Goal: Task Accomplishment & Management: Manage account settings

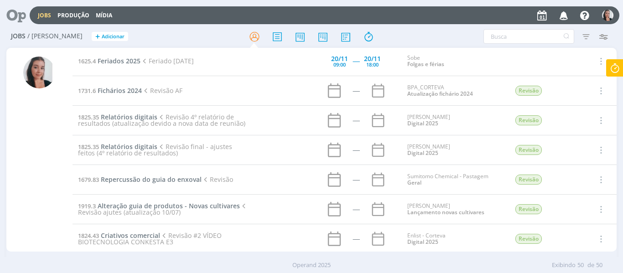
scroll to position [1276, 0]
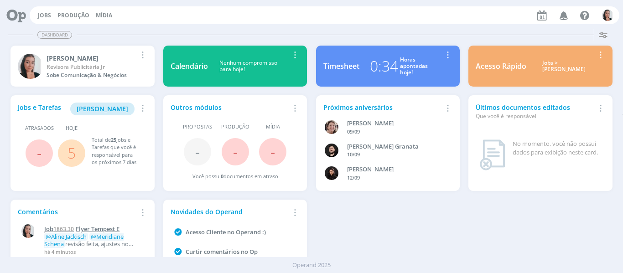
click at [79, 232] on span "Flyer Tempest E" at bounding box center [98, 229] width 44 height 8
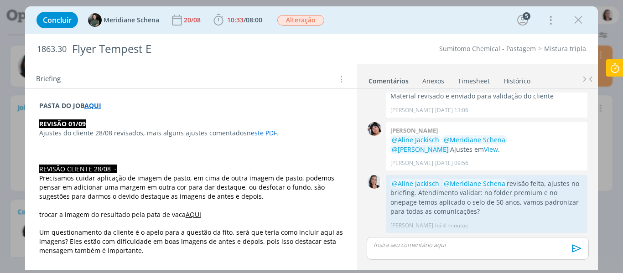
scroll to position [91, 0]
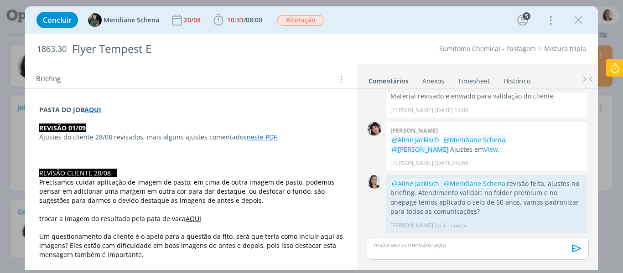
click at [230, 146] on p "dialog" at bounding box center [191, 146] width 304 height 9
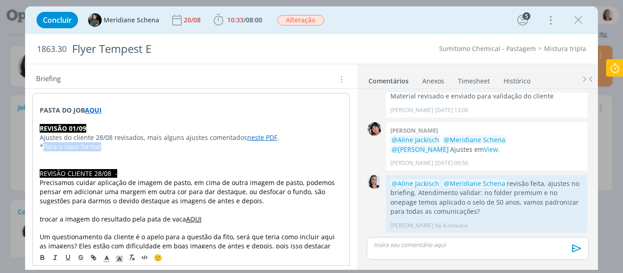
drag, startPoint x: 103, startPoint y: 146, endPoint x: 44, endPoint y: 149, distance: 59.8
click at [44, 149] on p "*Para o novo format" at bounding box center [191, 146] width 303 height 9
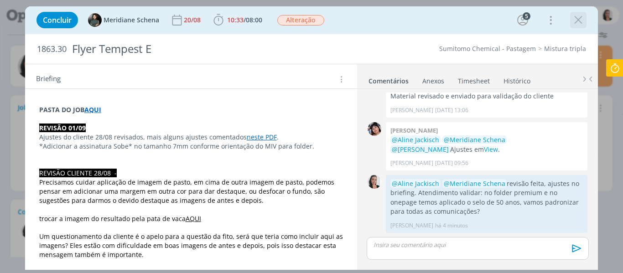
click at [585, 18] on button "dialog" at bounding box center [578, 20] width 14 height 14
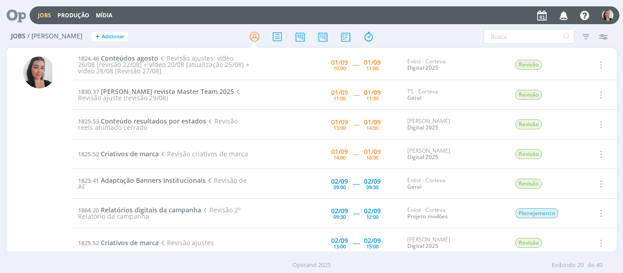
click at [220, 31] on div at bounding box center [311, 36] width 203 height 16
click at [144, 54] on span "Conteúdos agosto" at bounding box center [129, 58] width 57 height 9
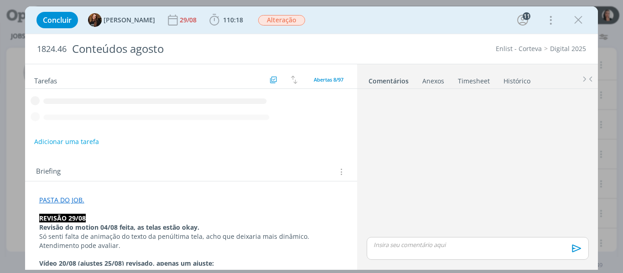
click at [371, 13] on div "Concluir Tayná Morsch 29/08 110:18 Iniciar Apontar Data * 01/09/2025 Horas * 00…" at bounding box center [311, 20] width 559 height 22
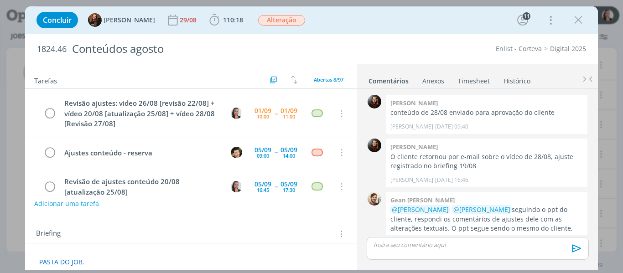
scroll to position [1050, 0]
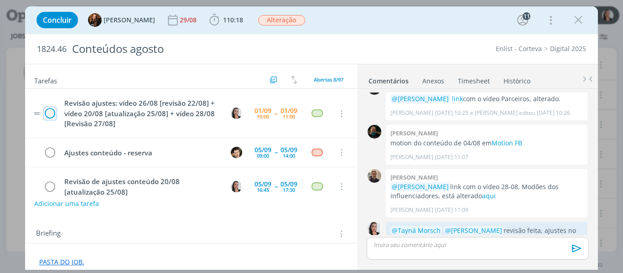
click at [51, 113] on icon "dialog" at bounding box center [50, 114] width 13 height 14
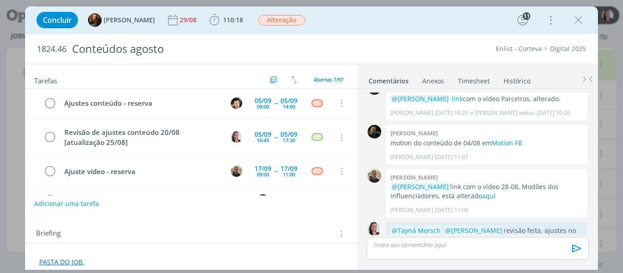
click at [398, 18] on div "Concluir Tayná Morsch 29/08 110:18 Iniciar Apontar Data * 01/09/2025 Horas * 00…" at bounding box center [311, 20] width 559 height 22
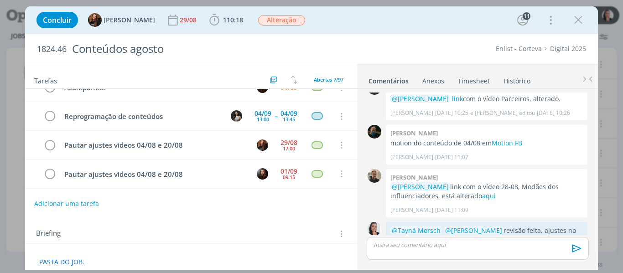
click at [526, 76] on link "Histórico" at bounding box center [517, 78] width 28 height 13
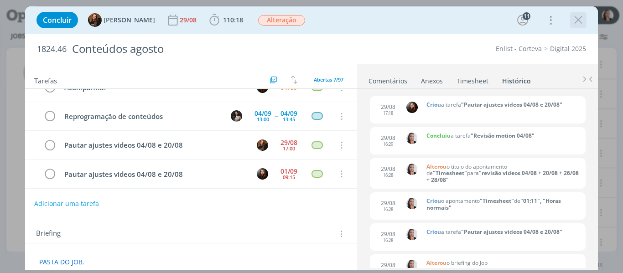
click at [575, 19] on icon "dialog" at bounding box center [578, 20] width 14 height 14
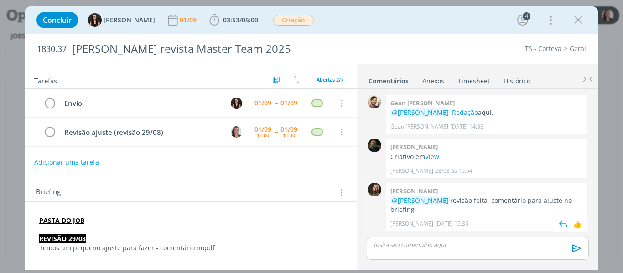
scroll to position [42, 0]
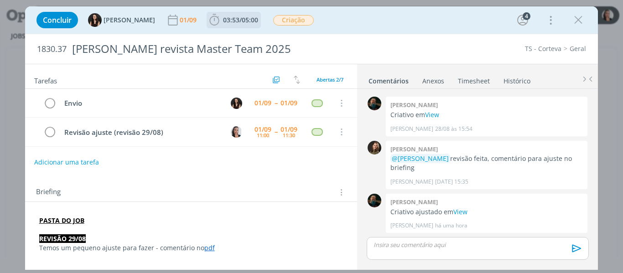
click at [209, 21] on icon "dialog" at bounding box center [214, 19] width 10 height 11
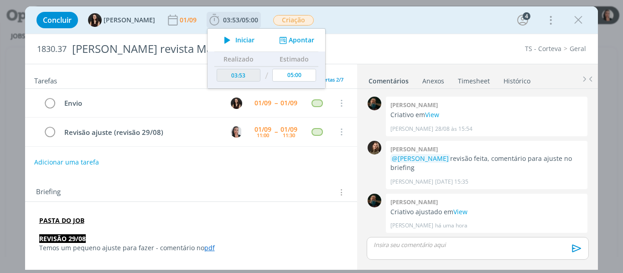
click at [219, 37] on icon "dialog" at bounding box center [227, 40] width 16 height 12
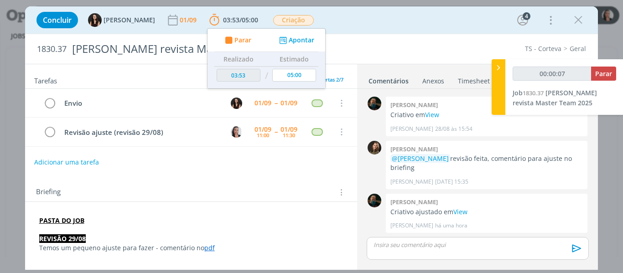
type input "00:00:08"
click at [500, 77] on div at bounding box center [498, 87] width 14 height 56
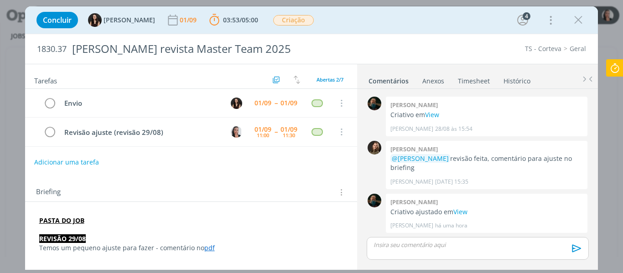
click at [379, 21] on div "Concluir Isabelle Silva 01/09 03:53 / 05:00 Parar Apontar Data * 01/09/2025 Hor…" at bounding box center [311, 20] width 559 height 22
click at [459, 211] on link "View" at bounding box center [460, 211] width 14 height 9
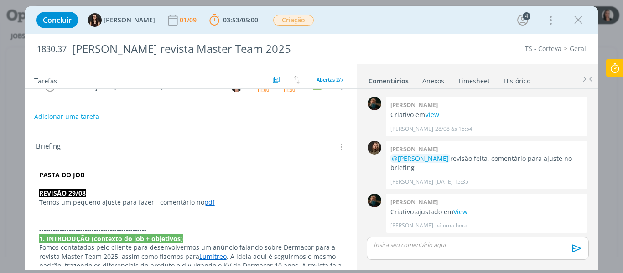
click at [204, 200] on link "pdf" at bounding box center [209, 202] width 10 height 9
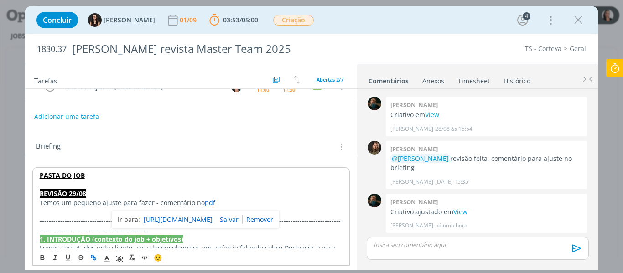
click at [208, 219] on link "https://sobeae.sharepoint.com/sites/SOBEAE/Documentos%20Compartilhados/Forms/Al…" at bounding box center [178, 220] width 69 height 12
click at [346, 17] on div "Concluir Isabelle Silva 01/09 03:53 / 05:00 Parar Apontar Data * 01/09/2025 Hor…" at bounding box center [311, 20] width 559 height 22
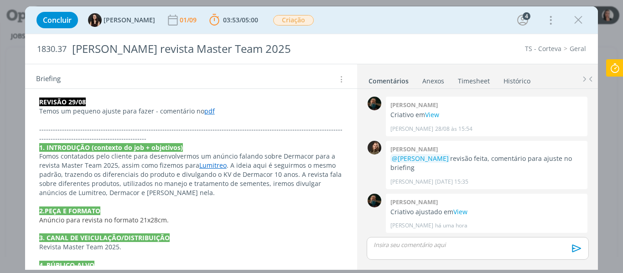
scroll to position [182, 0]
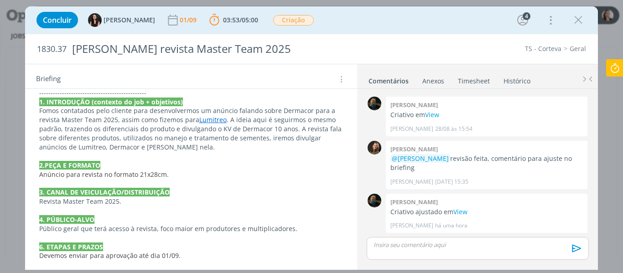
click at [207, 123] on link "Lumitreo" at bounding box center [212, 119] width 27 height 9
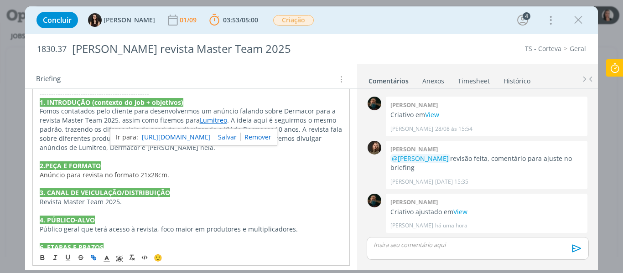
click at [210, 138] on link "https://app4.operand.com.br/jobs/14365" at bounding box center [176, 137] width 69 height 12
click at [341, 23] on div "Concluir Isabelle Silva 01/09 03:53 / 05:00 Parar Apontar Data * 01/09/2025 Hor…" at bounding box center [311, 20] width 559 height 22
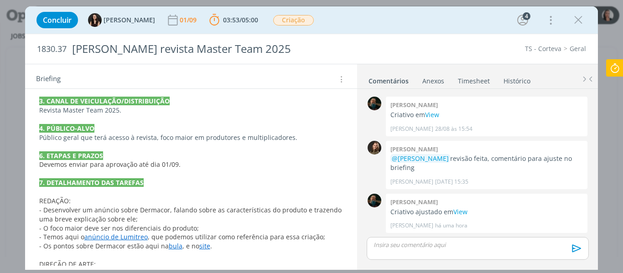
scroll to position [310, 0]
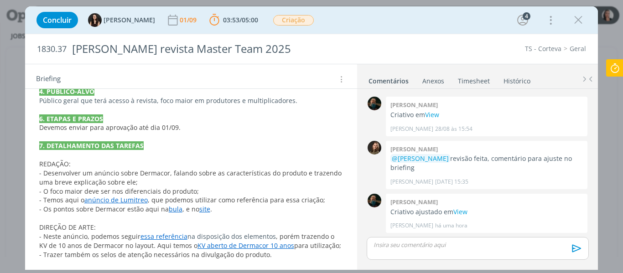
click at [174, 210] on link "bula" at bounding box center [176, 209] width 14 height 9
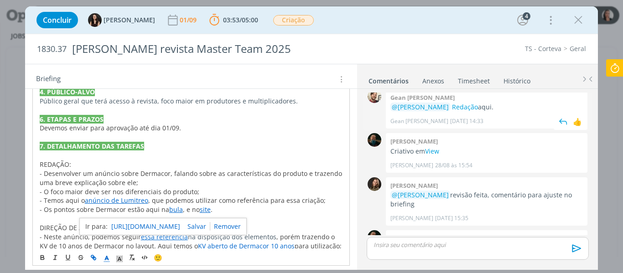
scroll to position [0, 0]
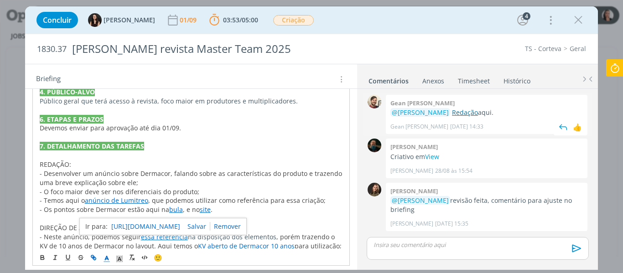
click at [457, 112] on link "Redação" at bounding box center [465, 112] width 26 height 9
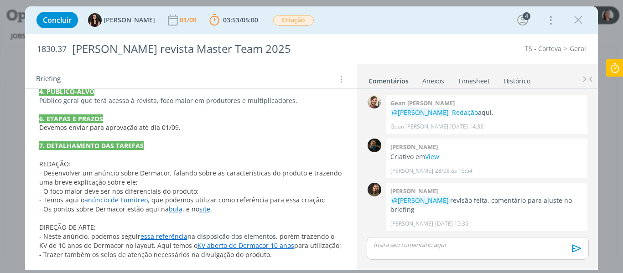
click at [350, 31] on div "Concluir Isabelle Silva 01/09 03:53 / 05:00 Parar Apontar Data * 01/09/2025 Hor…" at bounding box center [311, 20] width 559 height 22
click at [172, 233] on link "essa referência" at bounding box center [163, 236] width 47 height 9
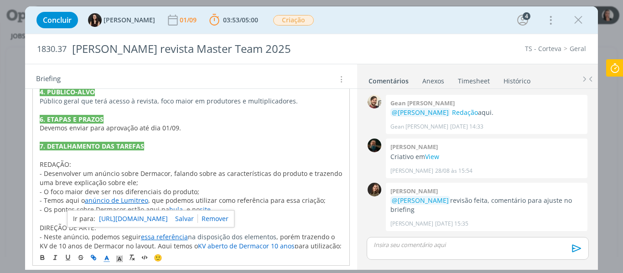
click at [167, 219] on link "https://sobeae.sharepoint.com/:b:/s/SOBEAE/Ec2yOnAo9lVAkhmiBiY_avUBAoUUE5BBK8U9…" at bounding box center [133, 219] width 69 height 12
click at [343, 29] on div "Concluir Isabelle Silva 01/09 03:53 / 05:00 Parar Apontar Data * 01/09/2025 Hor…" at bounding box center [311, 20] width 559 height 22
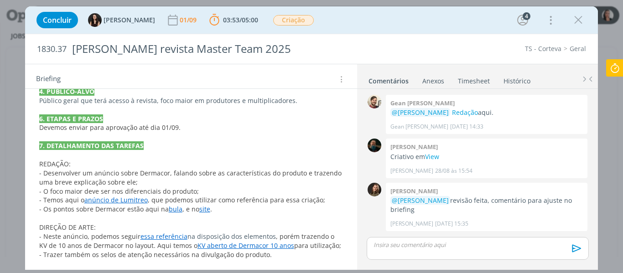
click at [262, 244] on link "KV aberto de Dermacor 10 anos" at bounding box center [245, 245] width 97 height 9
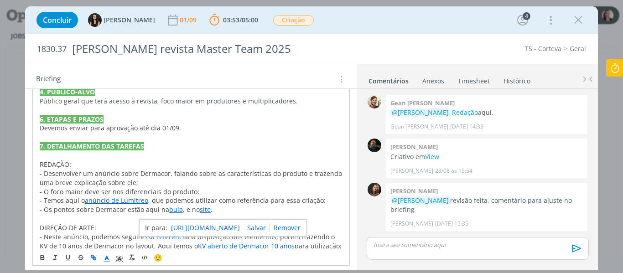
click at [240, 231] on link "https://sobeae.sharepoint.com/:f:/s/SOBEAE/EtaM9-pw01pNr872PvcaMk4BHX1XzBIi4BzI…" at bounding box center [205, 228] width 69 height 12
click at [243, 179] on p "- Desenvolver um anúncio sobre Dermacor, falando sobre as características do pr…" at bounding box center [191, 178] width 303 height 18
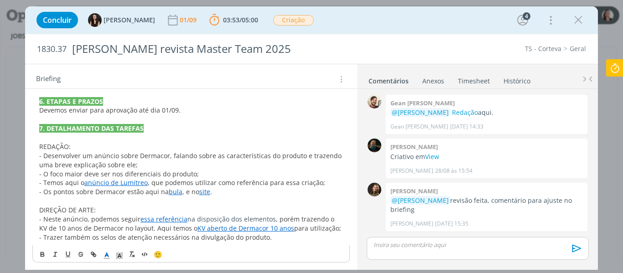
scroll to position [42, 0]
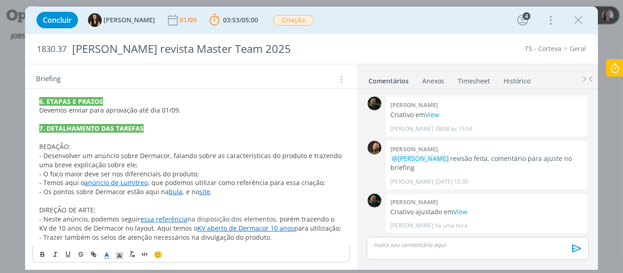
click at [470, 248] on p "dialog" at bounding box center [477, 245] width 207 height 8
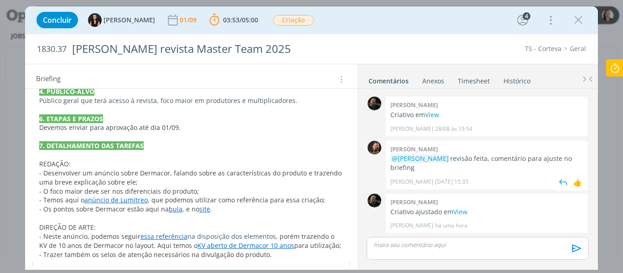
scroll to position [59, 0]
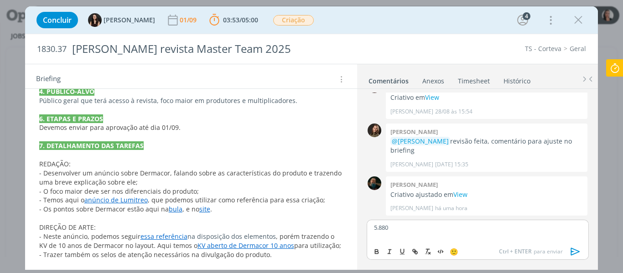
click at [402, 224] on p "5.880" at bounding box center [477, 227] width 207 height 8
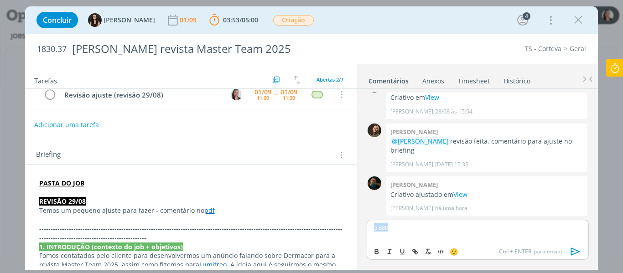
scroll to position [0, 0]
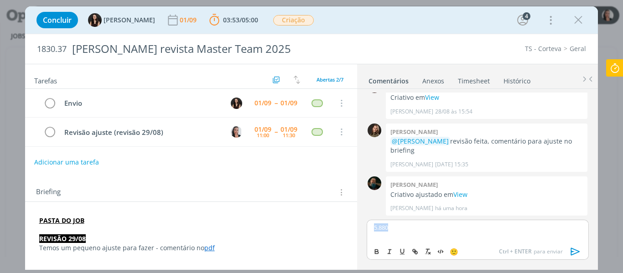
click at [413, 231] on p "5.880" at bounding box center [477, 227] width 207 height 8
click at [376, 225] on p "5.880" at bounding box center [477, 227] width 207 height 8
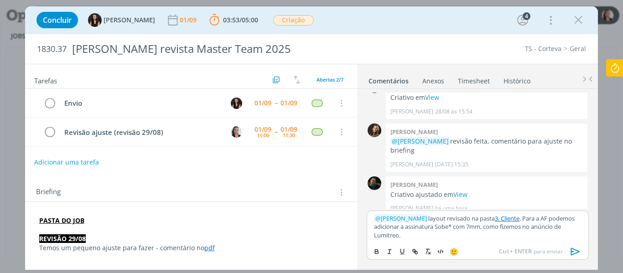
click at [580, 250] on icon "dialog" at bounding box center [575, 252] width 14 height 14
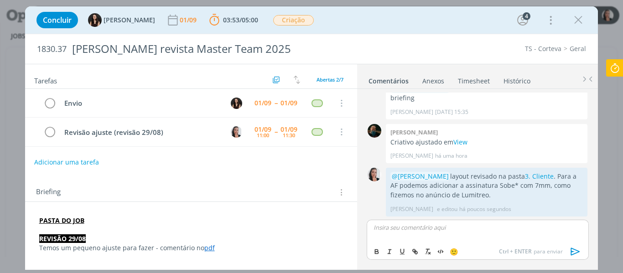
scroll to position [112, 0]
click at [53, 133] on icon "dialog" at bounding box center [50, 132] width 13 height 14
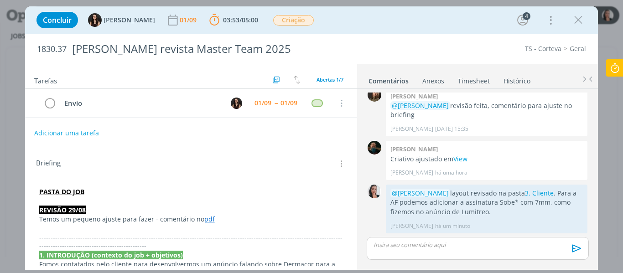
click at [615, 68] on icon at bounding box center [614, 68] width 16 height 18
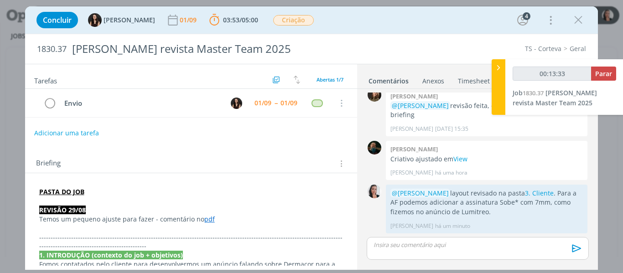
type input "00:13:34"
click at [601, 76] on span "Parar" at bounding box center [603, 73] width 17 height 9
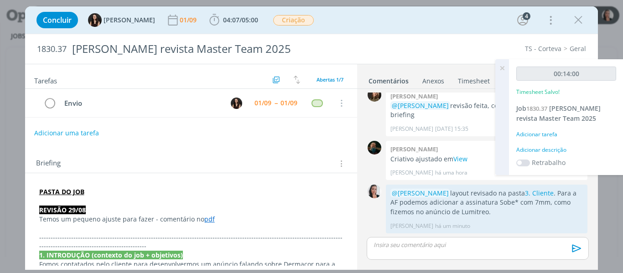
click at [561, 148] on div "Adicionar descrição" at bounding box center [566, 150] width 100 height 8
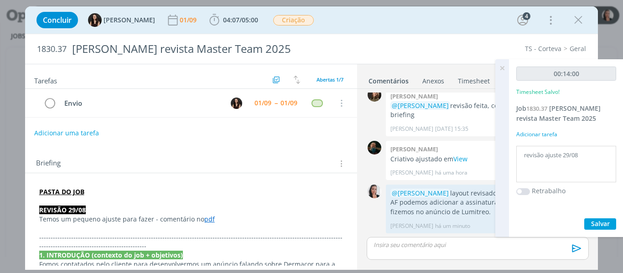
type textarea "revisão ajuste 29/08"
click at [596, 221] on span "Salvar" at bounding box center [600, 223] width 19 height 9
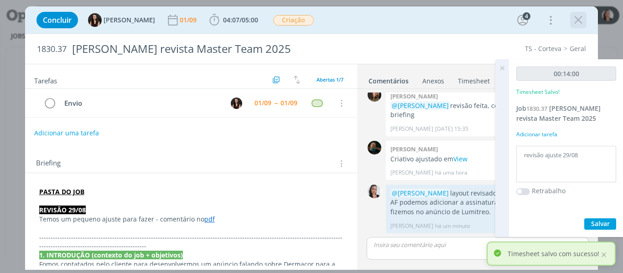
click at [577, 21] on icon "dialog" at bounding box center [578, 20] width 14 height 14
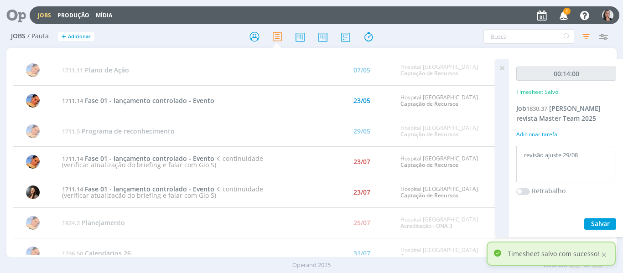
click at [561, 13] on icon "button" at bounding box center [564, 14] width 16 height 15
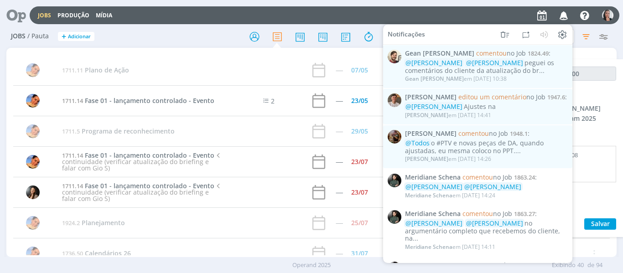
click at [562, 13] on icon "button" at bounding box center [564, 14] width 16 height 15
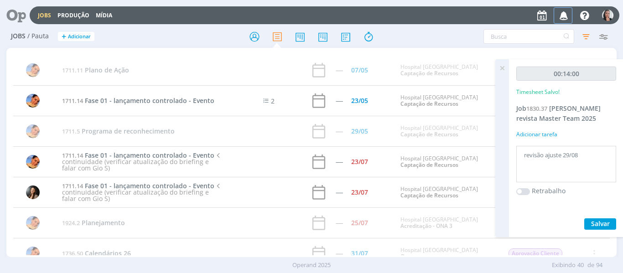
click at [562, 13] on icon "button" at bounding box center [564, 14] width 16 height 15
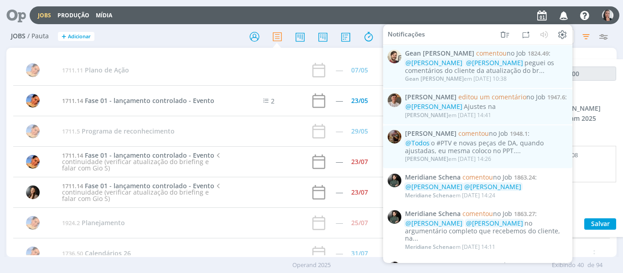
click at [562, 13] on icon "button" at bounding box center [564, 14] width 16 height 15
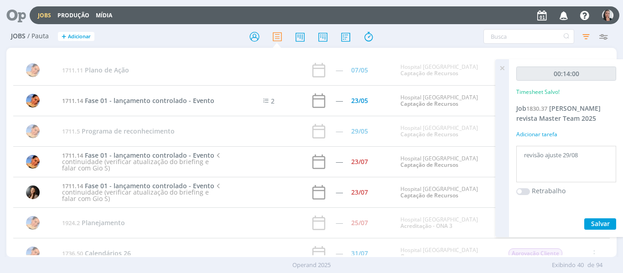
click at [502, 64] on icon at bounding box center [502, 68] width 16 height 18
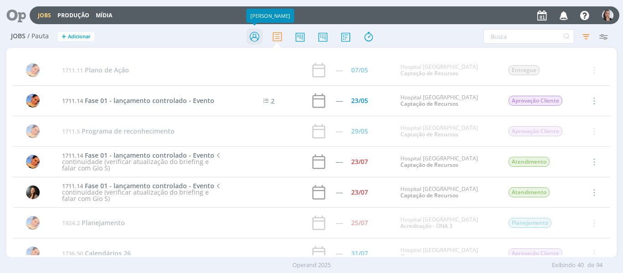
click at [250, 37] on icon at bounding box center [254, 37] width 16 height 18
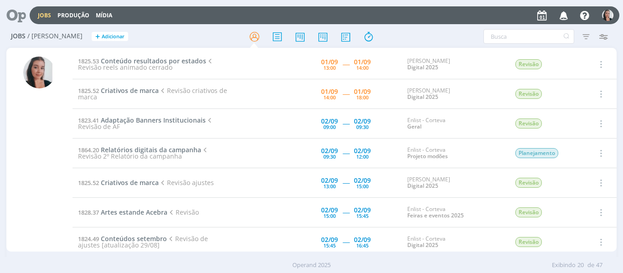
click at [175, 31] on h2 "Jobs / Minha Pauta + Adicionar" at bounding box center [108, 35] width 194 height 19
click at [132, 59] on span "Conteúdo resultados por estados" at bounding box center [153, 61] width 105 height 9
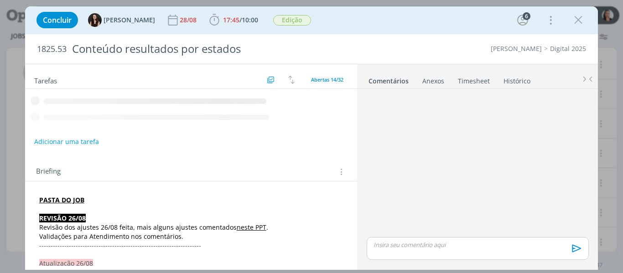
click at [419, 14] on div "Concluir Isabelle Silva 28/08 17:45 / 10:00 Iniciar Apontar Data * 01/09/2025 H…" at bounding box center [311, 20] width 559 height 22
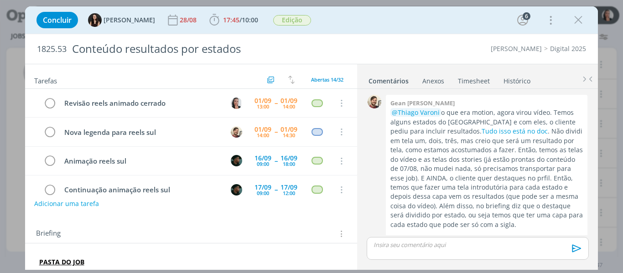
scroll to position [656, 0]
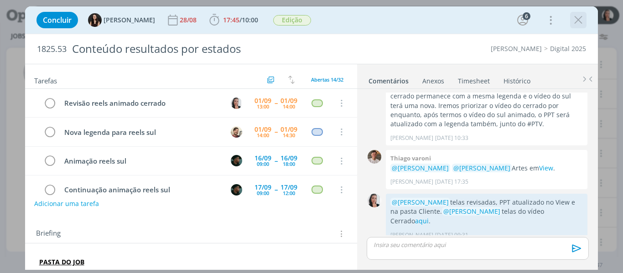
click at [585, 23] on button "dialog" at bounding box center [578, 20] width 14 height 14
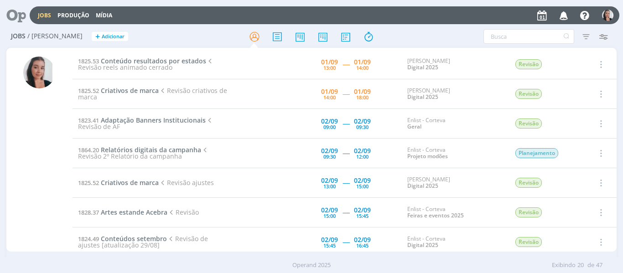
click at [448, 36] on div "Filtros Filtrar [GEOGRAPHIC_DATA] Tipo Jobs e Tarefas Data Personalizado a Situ…" at bounding box center [514, 36] width 194 height 15
click at [462, 31] on div "Filtros Filtrar [GEOGRAPHIC_DATA] Tipo Jobs e Tarefas Data Personalizado a Situ…" at bounding box center [514, 36] width 194 height 15
click at [141, 92] on span "Criativos de marca" at bounding box center [130, 90] width 58 height 9
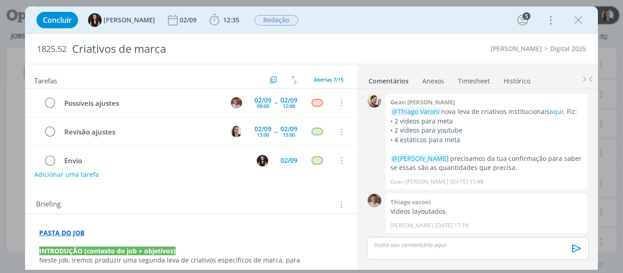
scroll to position [46, 0]
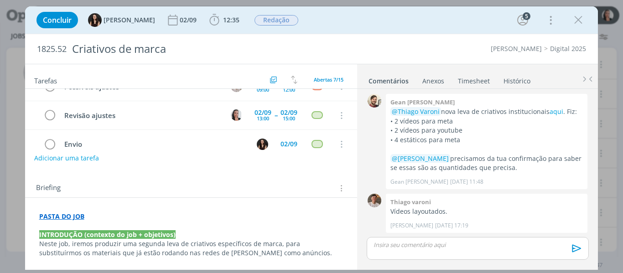
click at [78, 215] on strong "PASTA DO JOB" at bounding box center [61, 216] width 45 height 9
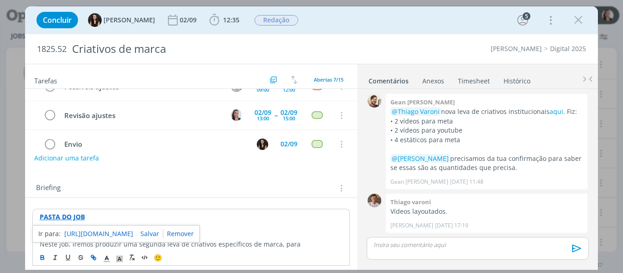
click at [103, 233] on link "https://sobeae.sharepoint.com/:f:/s/SOBEAE/EimlyWeGeWZNv-OHINFwHMgBcTbhkZROVsk4…" at bounding box center [98, 234] width 69 height 12
click at [447, 29] on div "Concluir Isabelle Silva 02/09 12:35 Iniciar Apontar Data * 01/09/2025 Horas * 0…" at bounding box center [311, 20] width 559 height 22
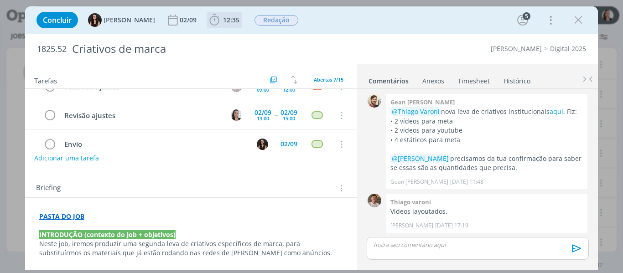
click at [209, 19] on icon "dialog" at bounding box center [214, 19] width 10 height 11
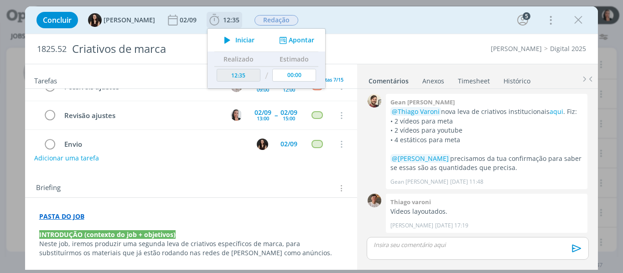
click at [219, 41] on icon "dialog" at bounding box center [227, 40] width 16 height 12
click at [384, 24] on div "Concluir Isabelle Silva 02/09 12:35 Parar Apontar Data * 01/09/2025 Horas * 00:…" at bounding box center [311, 20] width 559 height 22
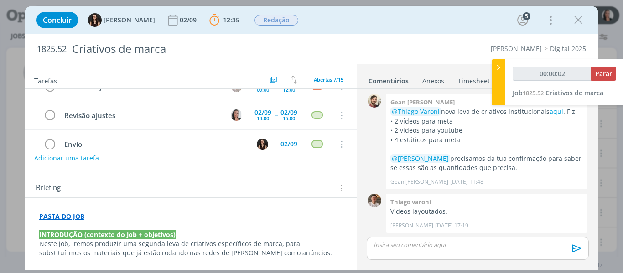
type input "00:00:03"
click at [498, 69] on icon at bounding box center [498, 68] width 9 height 10
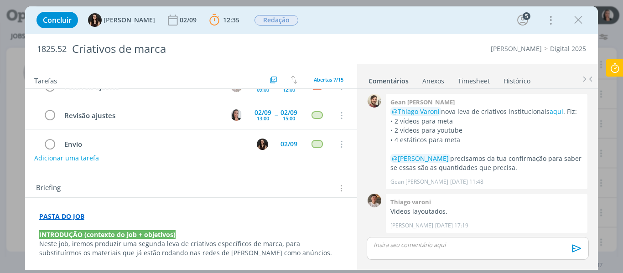
click at [420, 9] on div "Concluir Isabelle Silva 02/09 12:35 Parar Apontar Data * 01/09/2025 Horas * 00:…" at bounding box center [311, 20] width 559 height 22
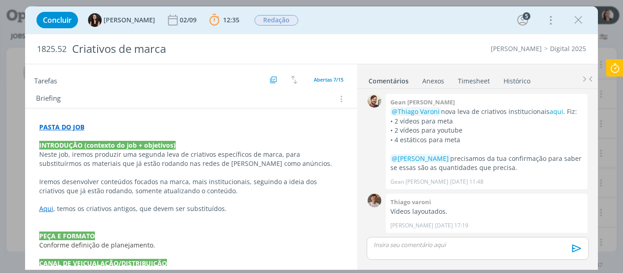
scroll to position [137, 0]
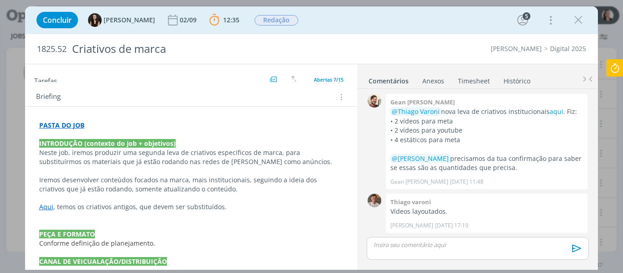
click at [415, 22] on div "Concluir Isabelle Silva 02/09 12:35 Parar Apontar Data * 01/09/2025 Horas * 00:…" at bounding box center [311, 20] width 559 height 22
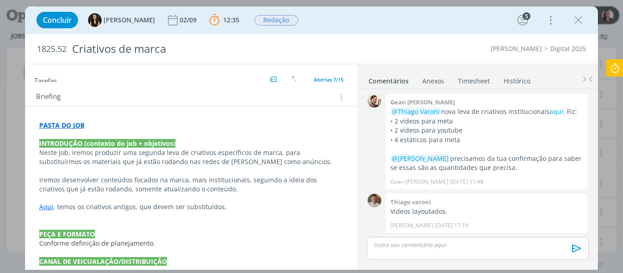
click at [415, 22] on div "Concluir Isabelle Silva 02/09 12:35 Parar Apontar Data * 01/09/2025 Horas * 00:…" at bounding box center [311, 20] width 559 height 22
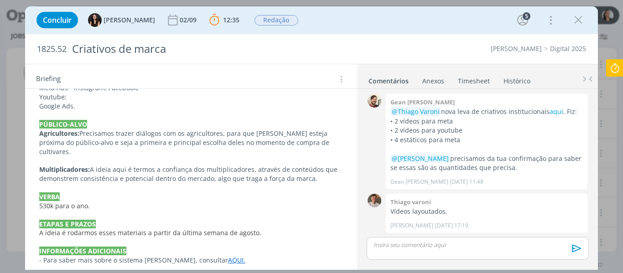
scroll to position [388, 0]
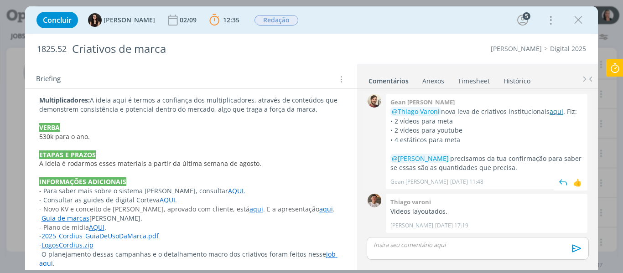
click at [552, 112] on link "aqui" at bounding box center [556, 111] width 14 height 9
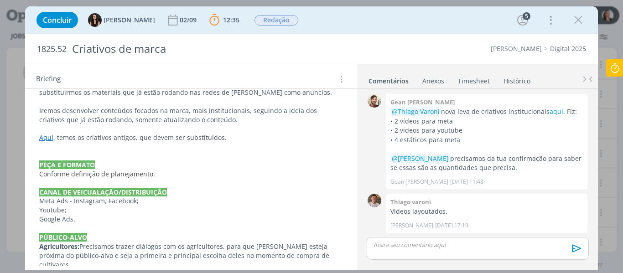
scroll to position [115, 0]
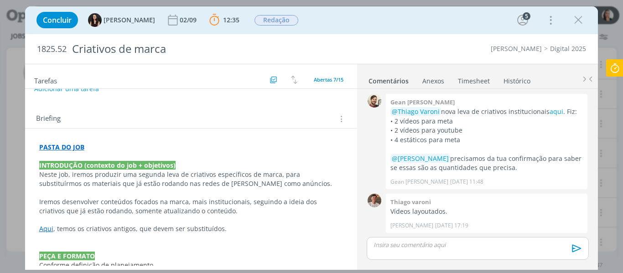
click at [55, 146] on strong "PASTA DO JOB" at bounding box center [61, 147] width 45 height 9
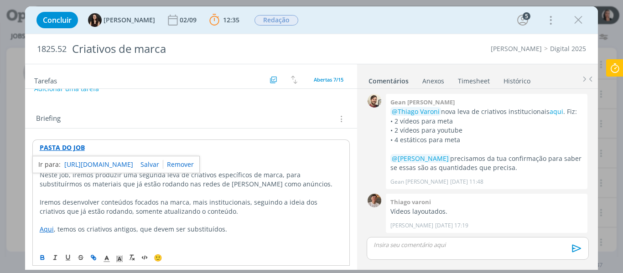
click at [70, 165] on link "https://sobeae.sharepoint.com/:f:/s/SOBEAE/EimlyWeGeWZNv-OHINFwHMgBcTbhkZROVsk4…" at bounding box center [98, 165] width 69 height 12
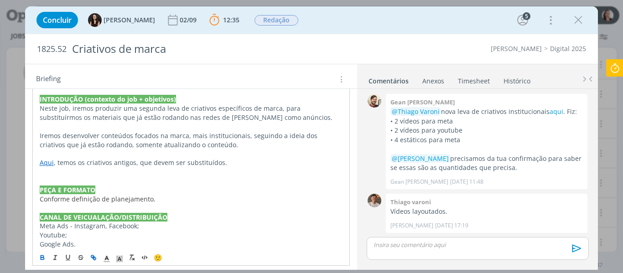
scroll to position [182, 0]
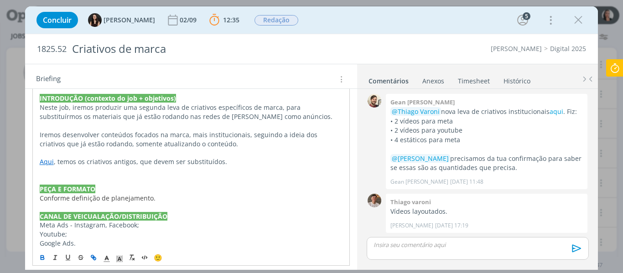
click at [48, 161] on link "Aqui" at bounding box center [47, 161] width 14 height 9
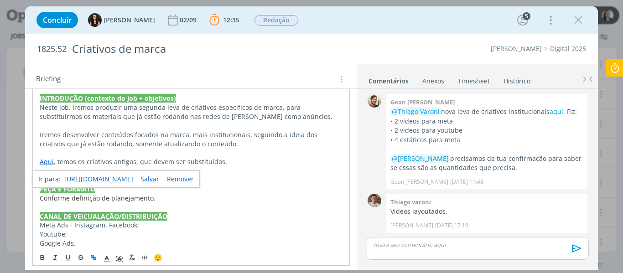
click at [73, 183] on link "https://sobeae.sharepoint.com/:f:/s/SOBEAE/Est6zWLsF1tKgKXVWPiJVZwB6zJzFEbFRVOq…" at bounding box center [98, 179] width 69 height 12
click at [474, 35] on div "1825.52 Criativos de marca Cordius - Corteva Digital 2025" at bounding box center [311, 49] width 573 height 30
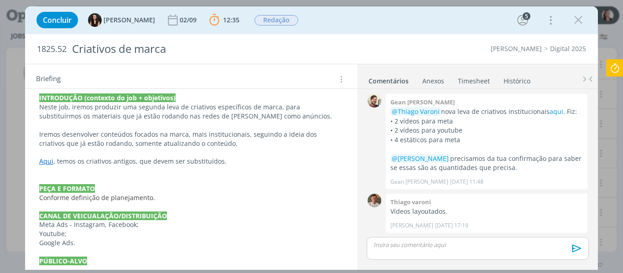
scroll to position [0, 0]
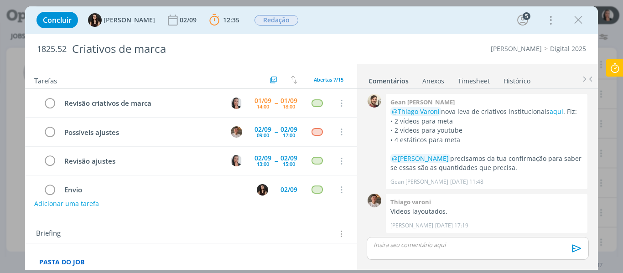
click at [75, 260] on strong "PASTA DO JOB" at bounding box center [61, 261] width 45 height 9
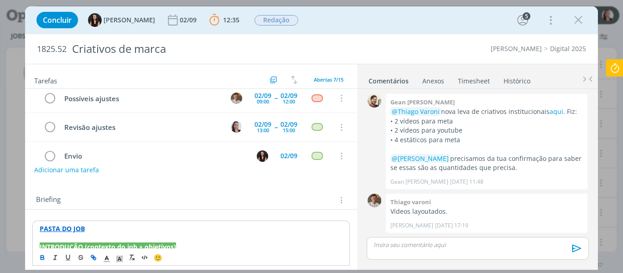
scroll to position [91, 0]
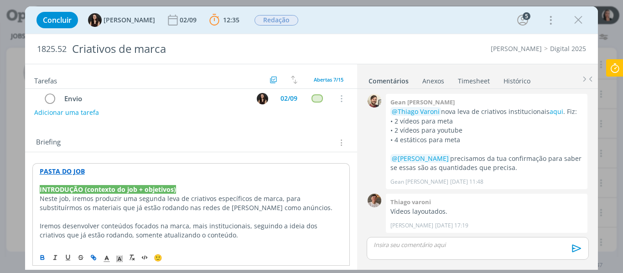
click at [72, 170] on strong "PASTA DO JOB" at bounding box center [62, 171] width 45 height 9
click at [87, 189] on link "https://sobeae.sharepoint.com/:f:/s/SOBEAE/EimlyWeGeWZNv-OHINFwHMgBcTbhkZROVsk4…" at bounding box center [98, 189] width 69 height 12
click at [466, 18] on div "Concluir Isabelle Silva 02/09 12:35 Parar Apontar Data * 01/09/2025 Horas * 00:…" at bounding box center [311, 20] width 559 height 22
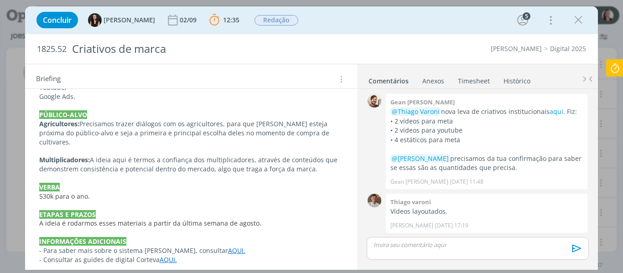
scroll to position [228, 0]
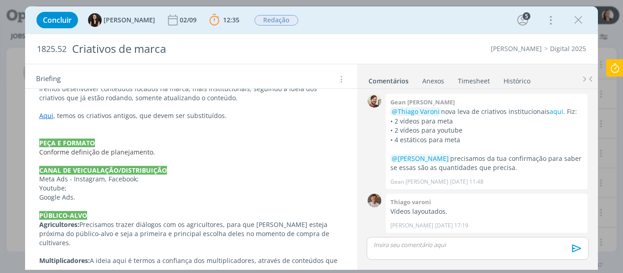
click at [45, 115] on link "Aqui" at bounding box center [46, 115] width 14 height 9
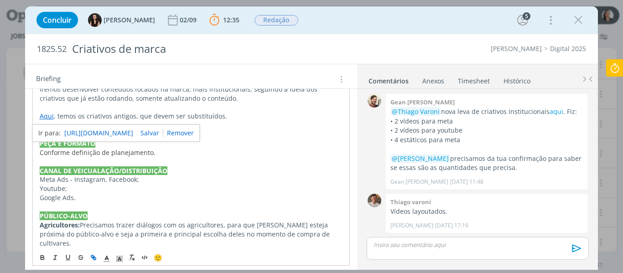
click at [95, 132] on link "https://sobeae.sharepoint.com/:f:/s/SOBEAE/Est6zWLsF1tKgKXVWPiJVZwB6zJzFEbFRVOq…" at bounding box center [98, 133] width 69 height 12
click at [340, 20] on div "Concluir Isabelle Silva 02/09 12:35 Parar Apontar Data * 01/09/2025 Horas * 00:…" at bounding box center [311, 20] width 559 height 22
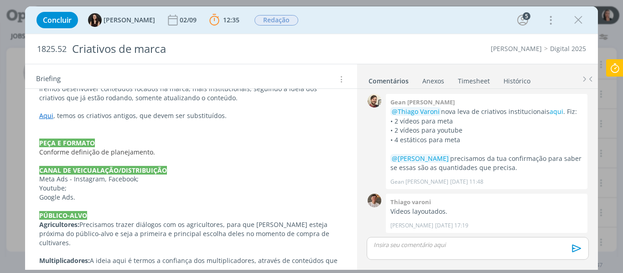
scroll to position [0, 0]
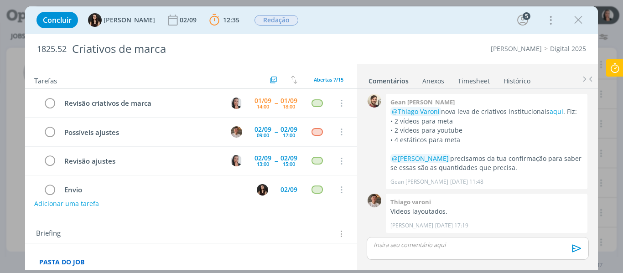
click at [412, 26] on div "Concluir Isabelle Silva 02/09 12:35 Parar Apontar Data * 01/09/2025 Horas * 00:…" at bounding box center [311, 20] width 559 height 22
click at [411, 22] on div "Concluir Isabelle Silva 02/09 12:35 Parar Apontar Data * 01/09/2025 Horas * 00:…" at bounding box center [311, 20] width 559 height 22
click at [615, 67] on icon at bounding box center [614, 68] width 16 height 18
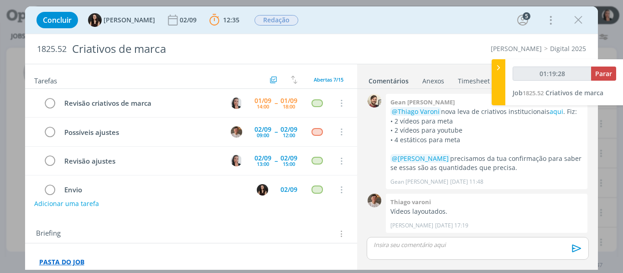
type input "01:19:29"
click at [612, 73] on button "Parar" at bounding box center [603, 74] width 25 height 14
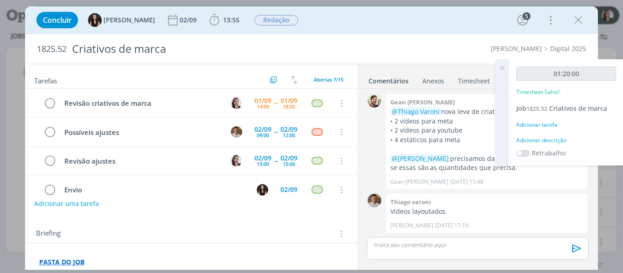
click at [538, 136] on div "Adicionar descrição" at bounding box center [566, 140] width 100 height 8
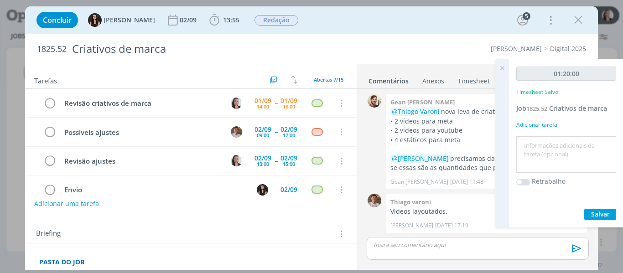
click at [541, 151] on textarea at bounding box center [565, 155] width 95 height 32
click at [576, 157] on textarea "revisão telas vídeos + legendas" at bounding box center [565, 155] width 95 height 32
type textarea "revisão telas vídeos + legendas"
click at [603, 212] on span "Salvar" at bounding box center [600, 214] width 19 height 9
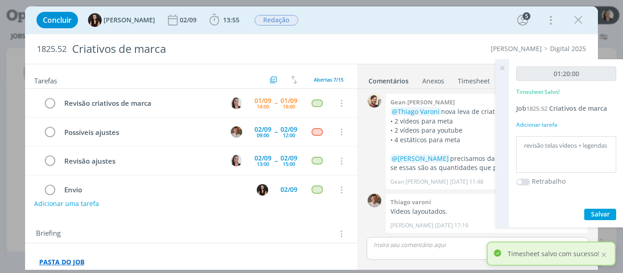
click at [500, 68] on icon at bounding box center [502, 68] width 16 height 18
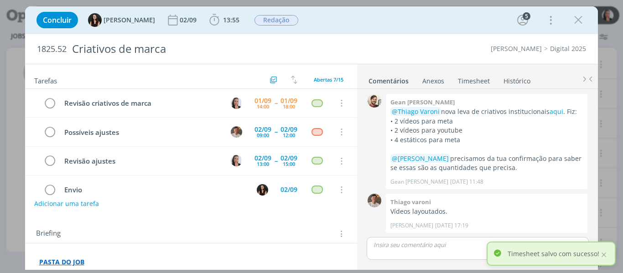
click at [485, 22] on div "Concluir Isabelle Silva 02/09 13:55 Iniciar Apontar Data * 01/09/2025 Horas * 0…" at bounding box center [311, 20] width 559 height 22
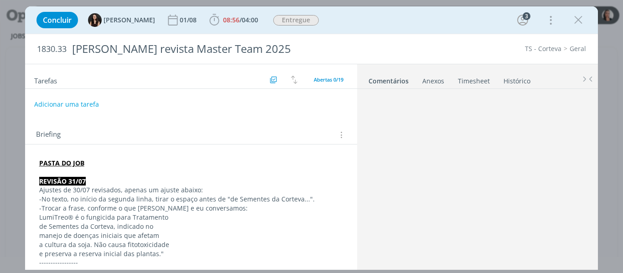
scroll to position [761, 0]
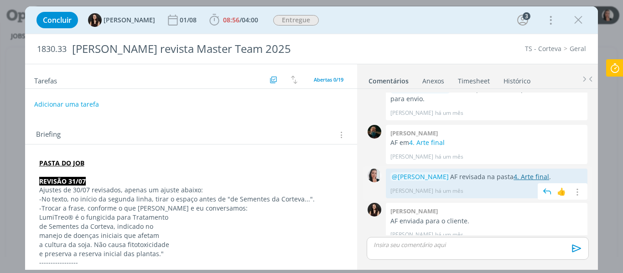
click at [522, 172] on link "4. Arte final" at bounding box center [531, 176] width 36 height 9
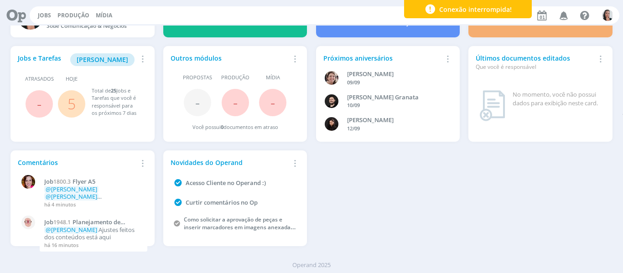
scroll to position [50, 0]
click at [405, 199] on div "Jobs e Tarefas Minha Pauta Remover Card Atrasados - Hoje 5 Total de 25 Jobs e T…" at bounding box center [311, 145] width 610 height 209
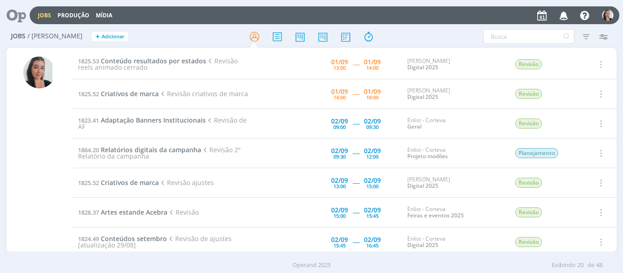
click at [427, 39] on div "Filtros Filtrar [GEOGRAPHIC_DATA] Tipo Jobs e Tarefas Data Personalizado a Situ…" at bounding box center [514, 36] width 194 height 15
click at [425, 20] on div "Jobs Produção Mídia Notificações Central de Ajuda Área de Membros Implantação o…" at bounding box center [324, 15] width 589 height 18
click at [440, 22] on div "Jobs Produção Mídia Notificações Central de Ajuda Área de Membros Implantação o…" at bounding box center [324, 15] width 589 height 18
click at [171, 62] on span "Conteúdo resultados por estados" at bounding box center [153, 61] width 105 height 9
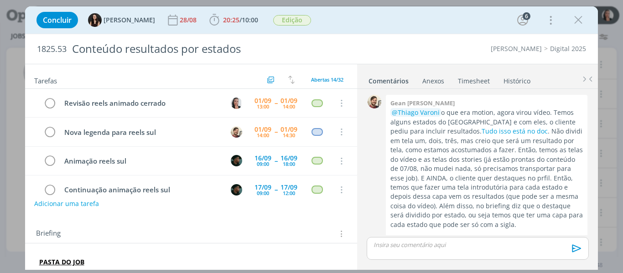
scroll to position [656, 0]
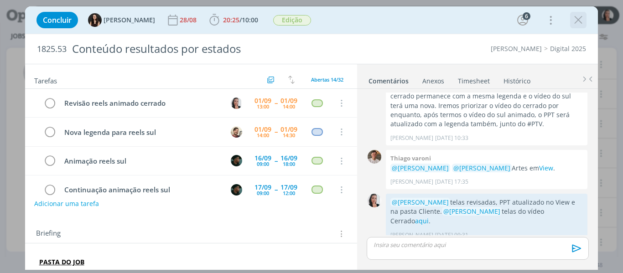
click at [579, 24] on icon "dialog" at bounding box center [578, 20] width 14 height 14
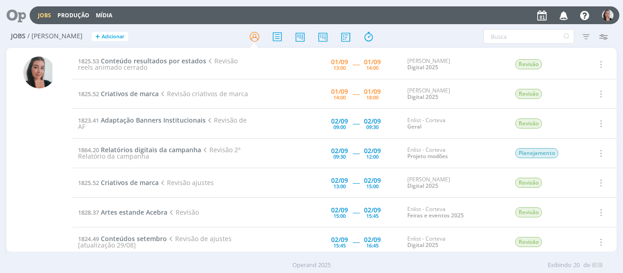
click at [470, 31] on div at bounding box center [311, 136] width 623 height 273
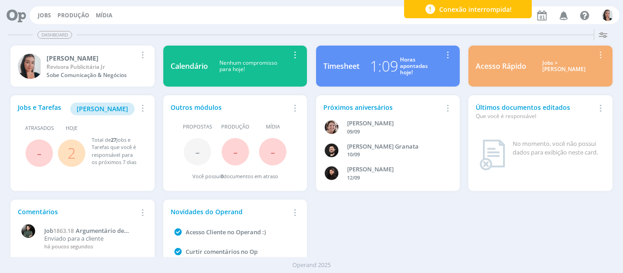
scroll to position [50, 0]
